Goal: Task Accomplishment & Management: Use online tool/utility

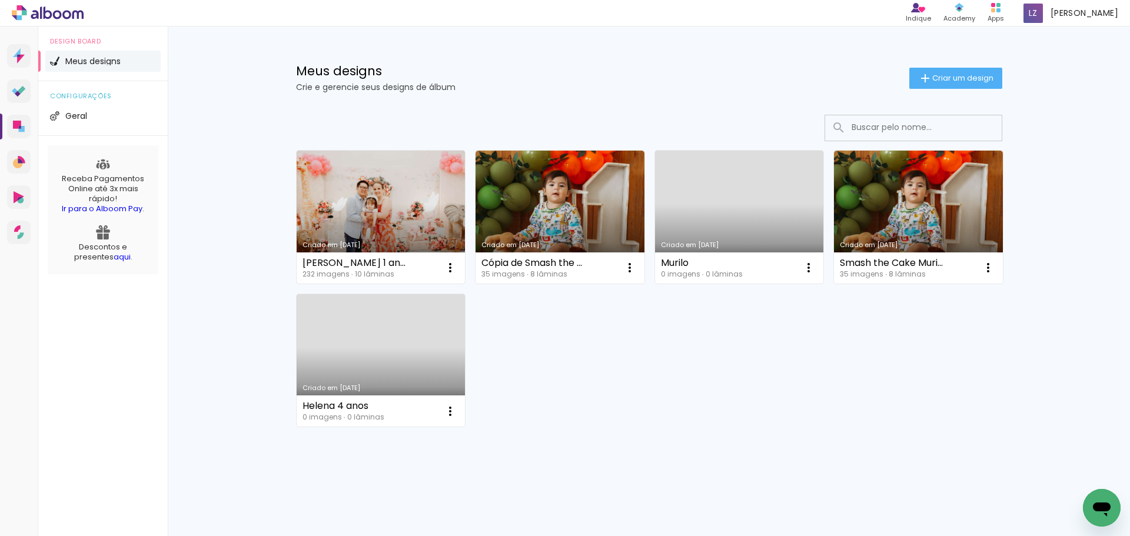
click at [420, 236] on link "Criado em [DATE]" at bounding box center [381, 217] width 169 height 133
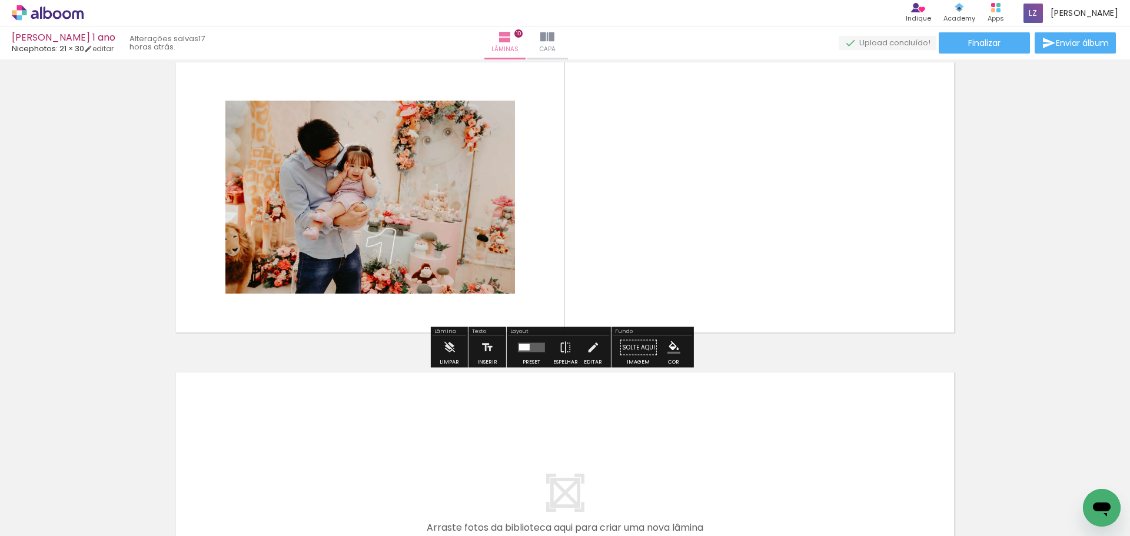
scroll to position [2879, 0]
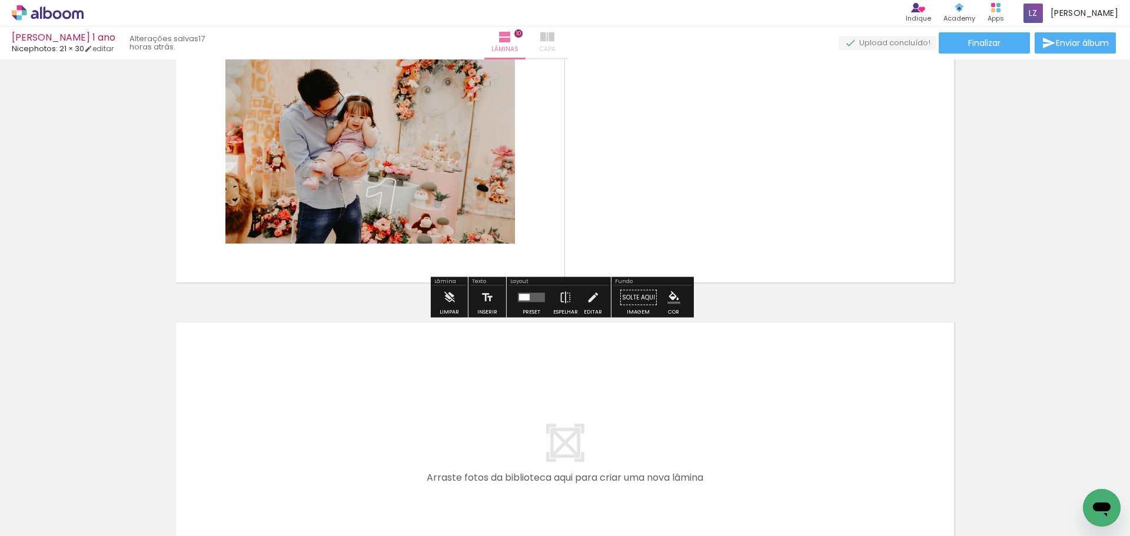
click at [555, 34] on iron-icon at bounding box center [547, 37] width 14 height 14
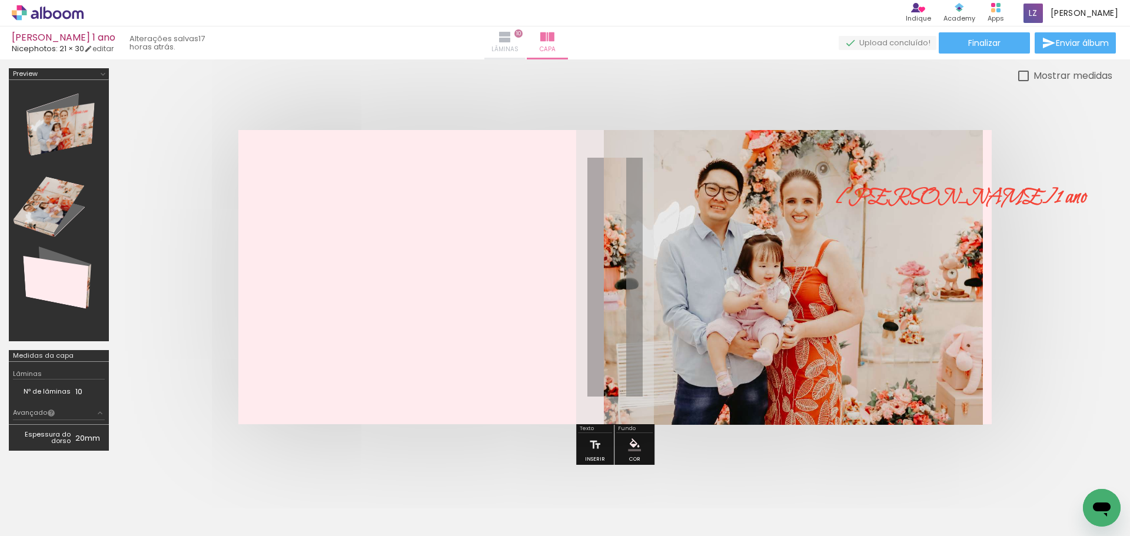
click at [519, 47] on span "Lâminas" at bounding box center [505, 49] width 27 height 11
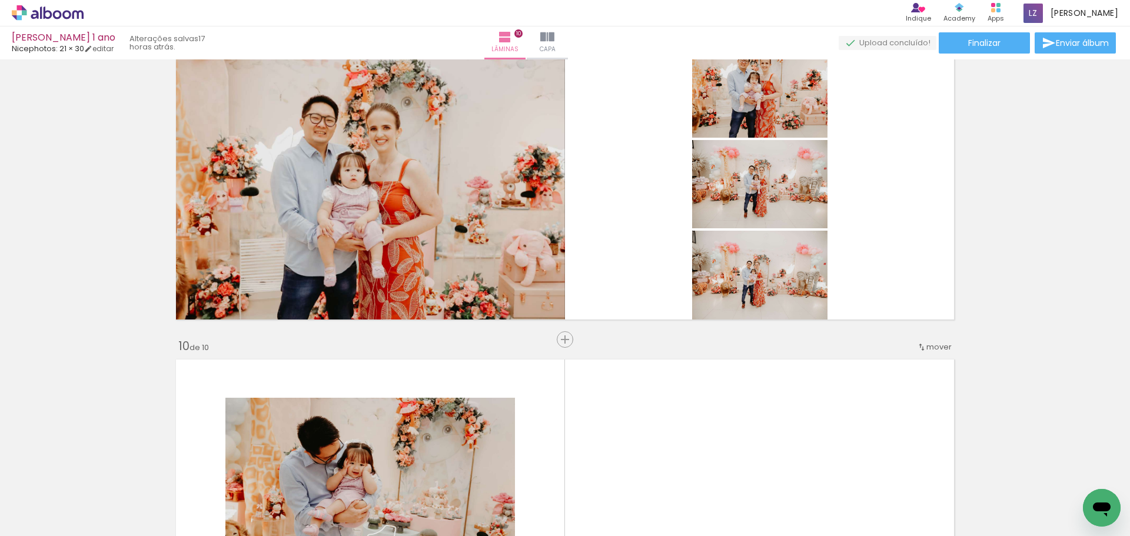
scroll to position [2767, 0]
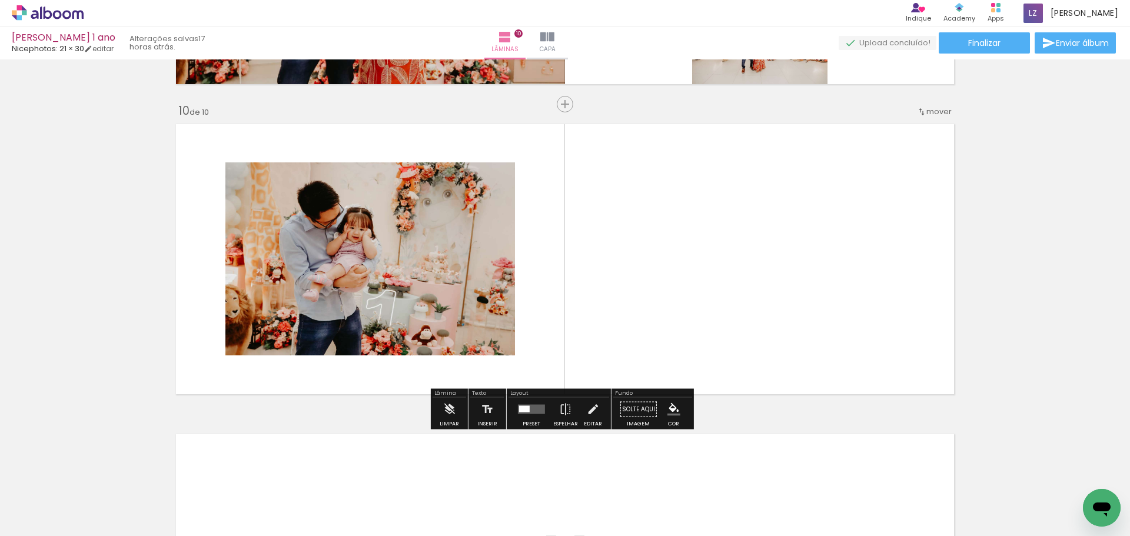
click at [679, 318] on quentale-layouter at bounding box center [565, 259] width 789 height 281
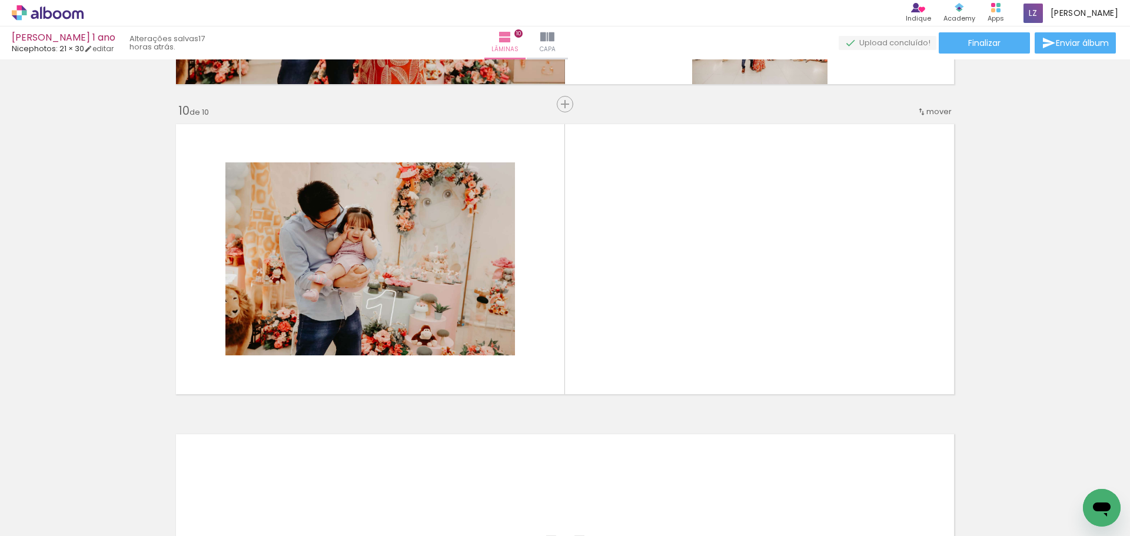
scroll to position [0, 5299]
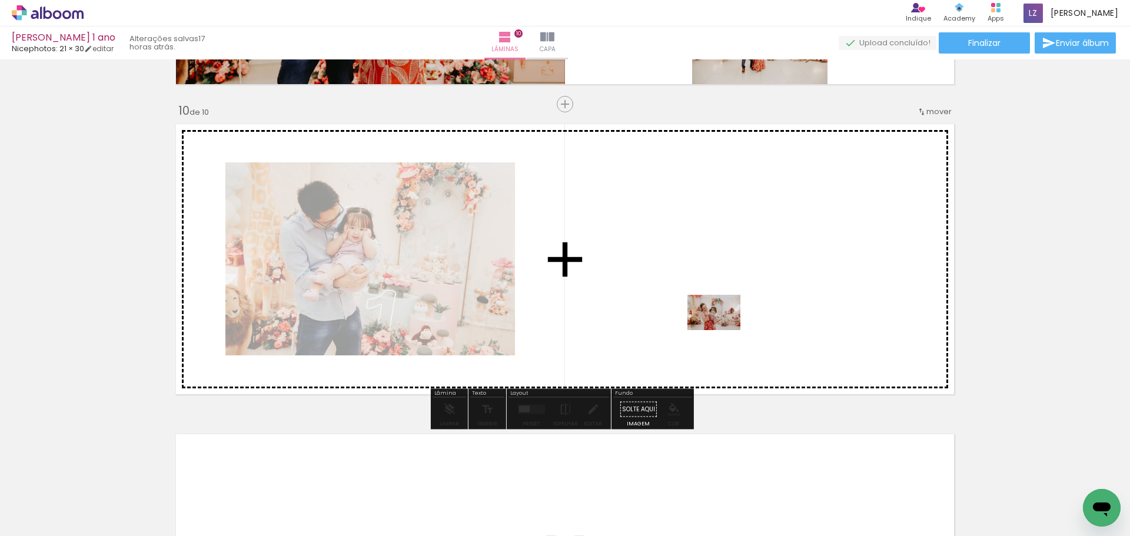
drag, startPoint x: 732, startPoint y: 509, endPoint x: 723, endPoint y: 330, distance: 179.2
click at [723, 330] on quentale-workspace at bounding box center [565, 268] width 1130 height 536
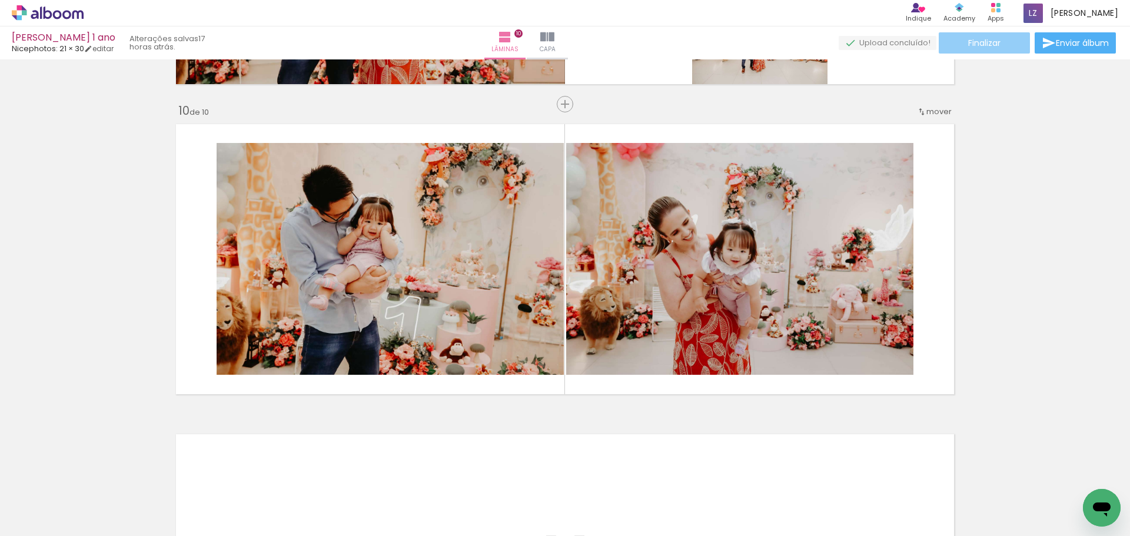
click at [990, 51] on paper-button "Finalizar" at bounding box center [984, 42] width 91 height 21
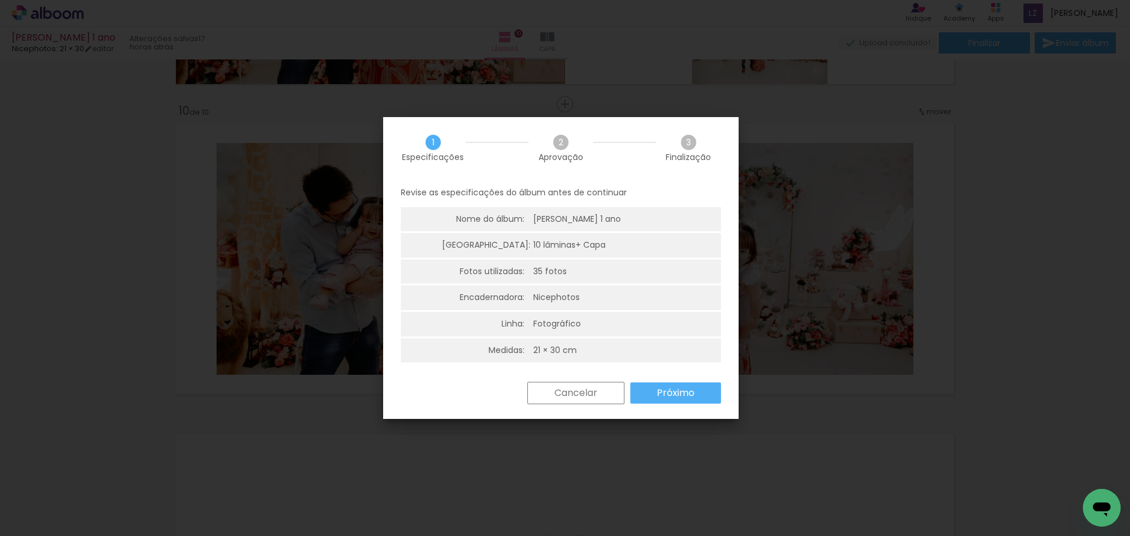
click at [0, 0] on slot "Próximo" at bounding box center [0, 0] width 0 height 0
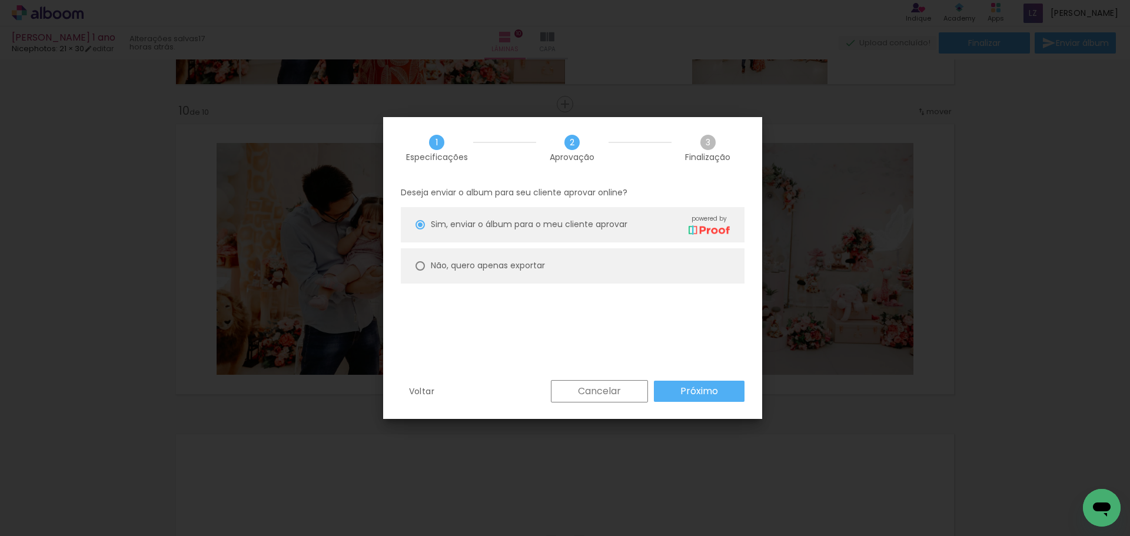
click at [0, 0] on slot "Não, quero apenas exportar" at bounding box center [0, 0] width 0 height 0
type paper-radio-button "on"
click at [620, 222] on span "Sim, enviar o álbum para o meu cliente aprovar" at bounding box center [529, 224] width 197 height 12
type paper-radio-button "on"
click at [0, 0] on slot "Próximo" at bounding box center [0, 0] width 0 height 0
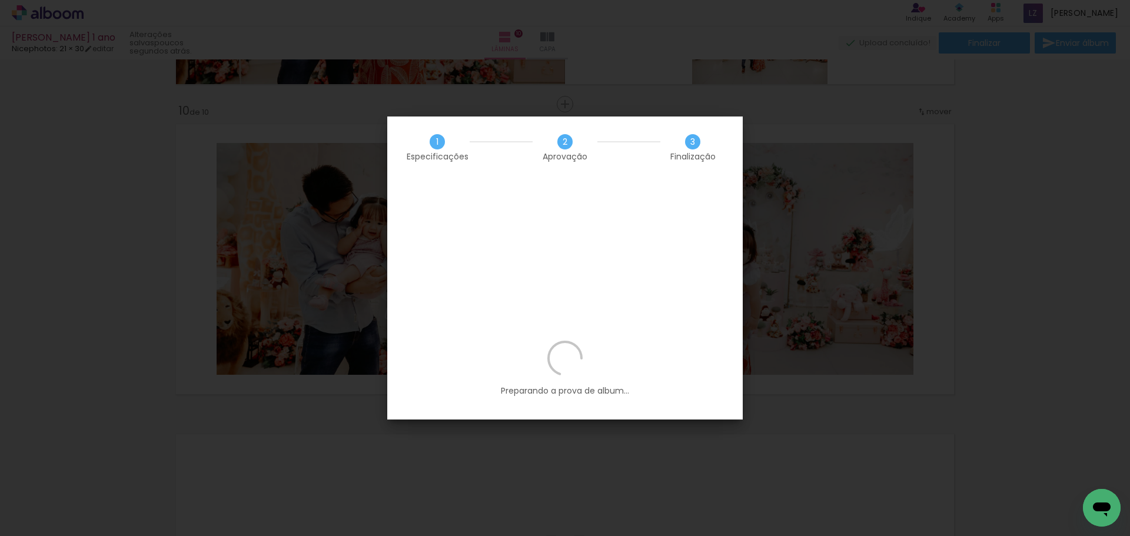
scroll to position [0, 5299]
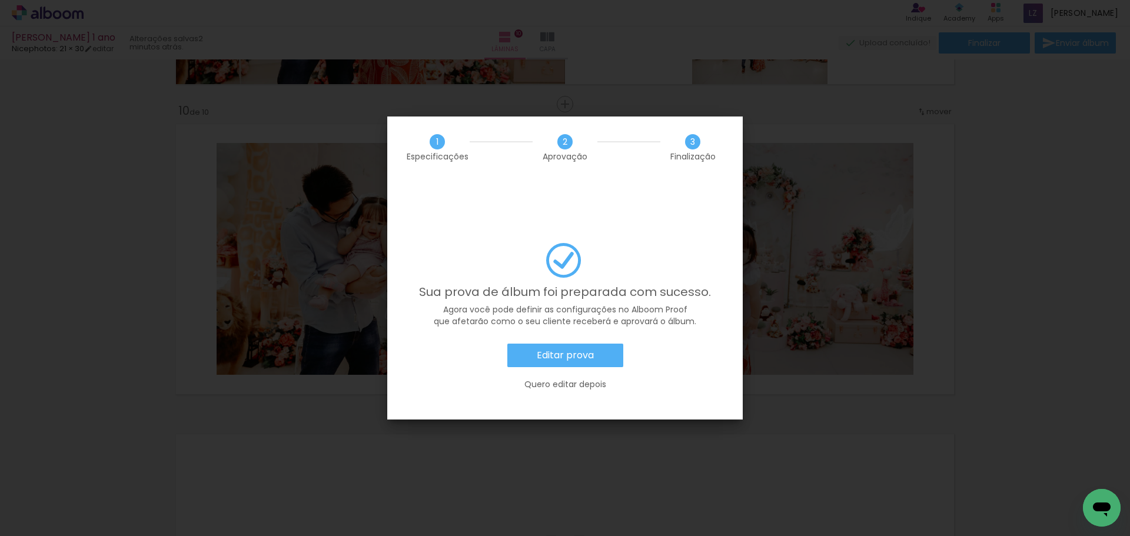
scroll to position [0, 5299]
click at [0, 0] on slot "Editar prova" at bounding box center [0, 0] width 0 height 0
